Goal: Information Seeking & Learning: Understand process/instructions

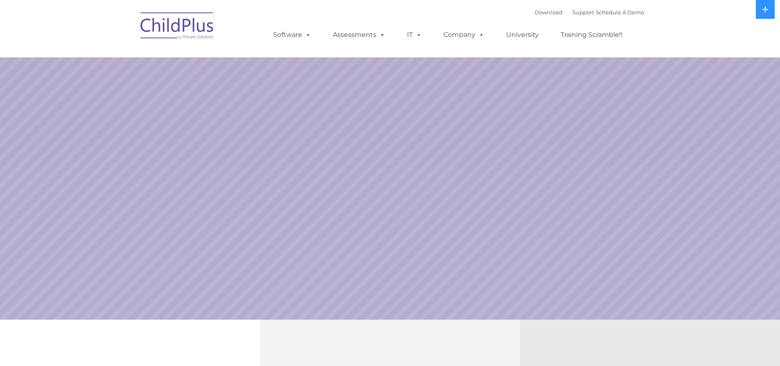
select select "MEDIUM"
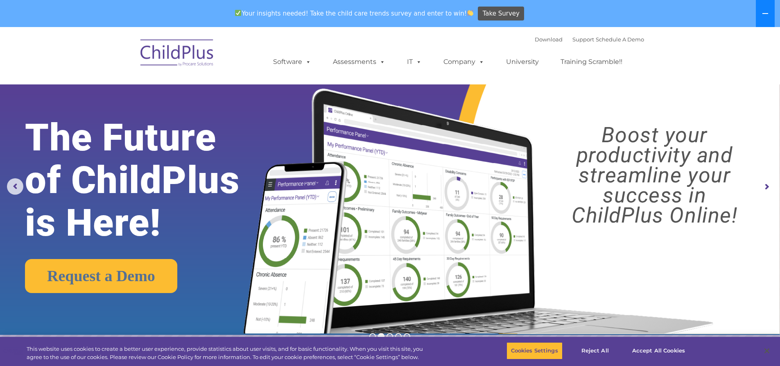
click at [768, 16] on icon at bounding box center [765, 13] width 7 height 7
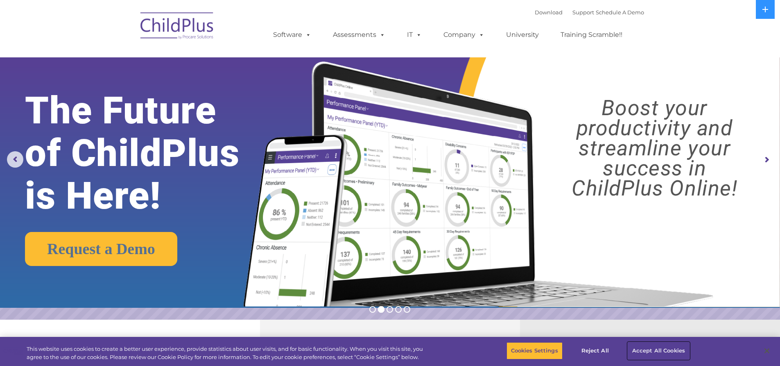
click at [637, 346] on button "Accept All Cookies" at bounding box center [659, 350] width 62 height 17
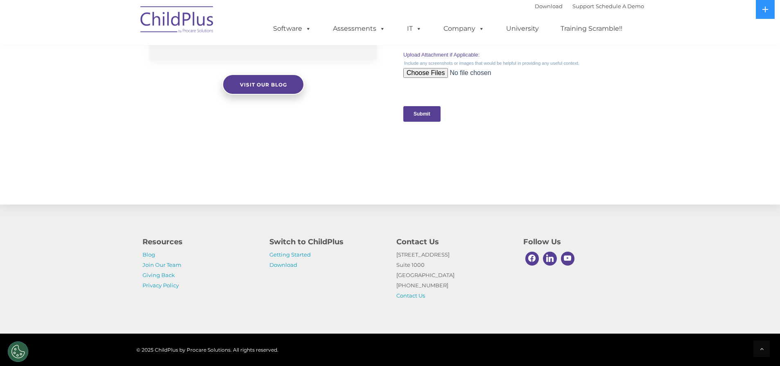
scroll to position [803, 0]
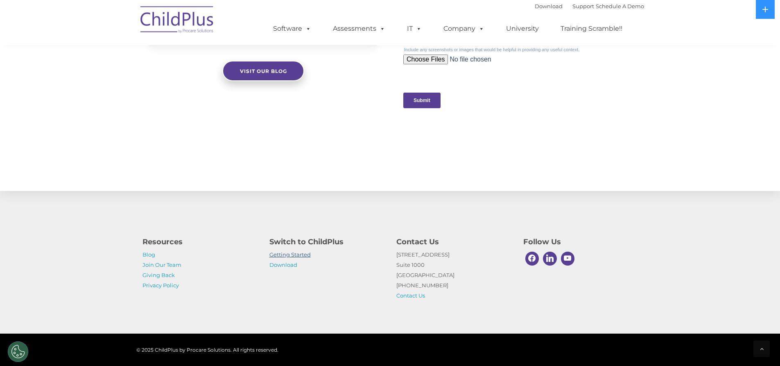
click at [294, 255] on link "Getting Started" at bounding box center [289, 254] width 41 height 7
